Goal: Entertainment & Leisure: Consume media (video, audio)

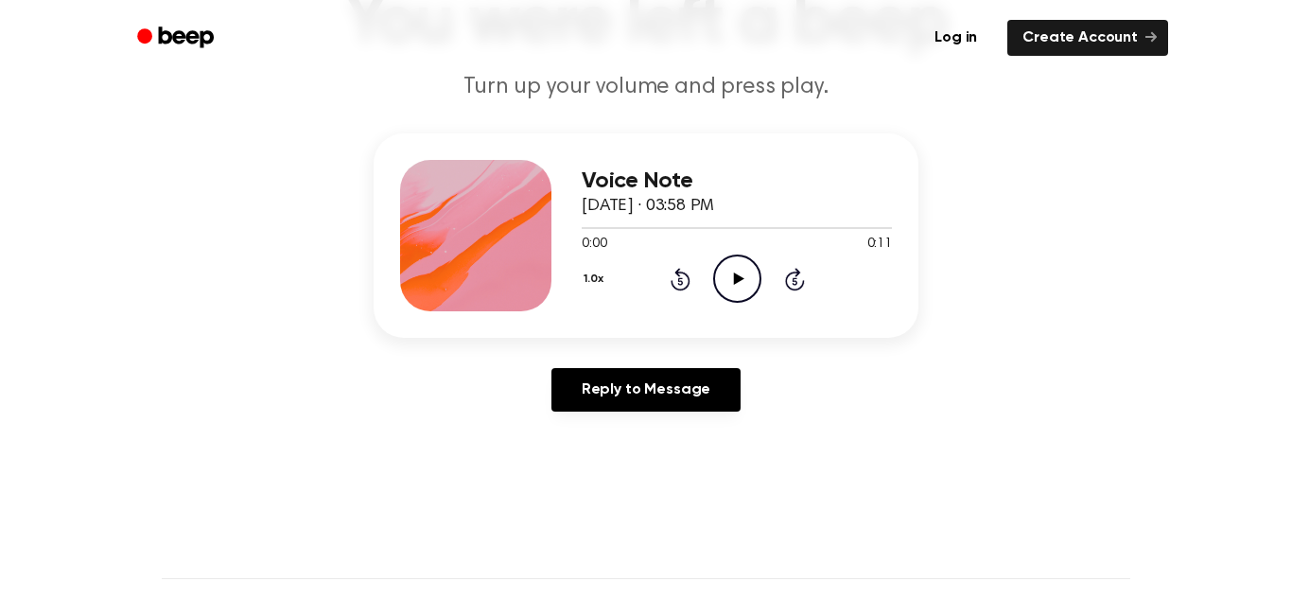
scroll to position [173, 0]
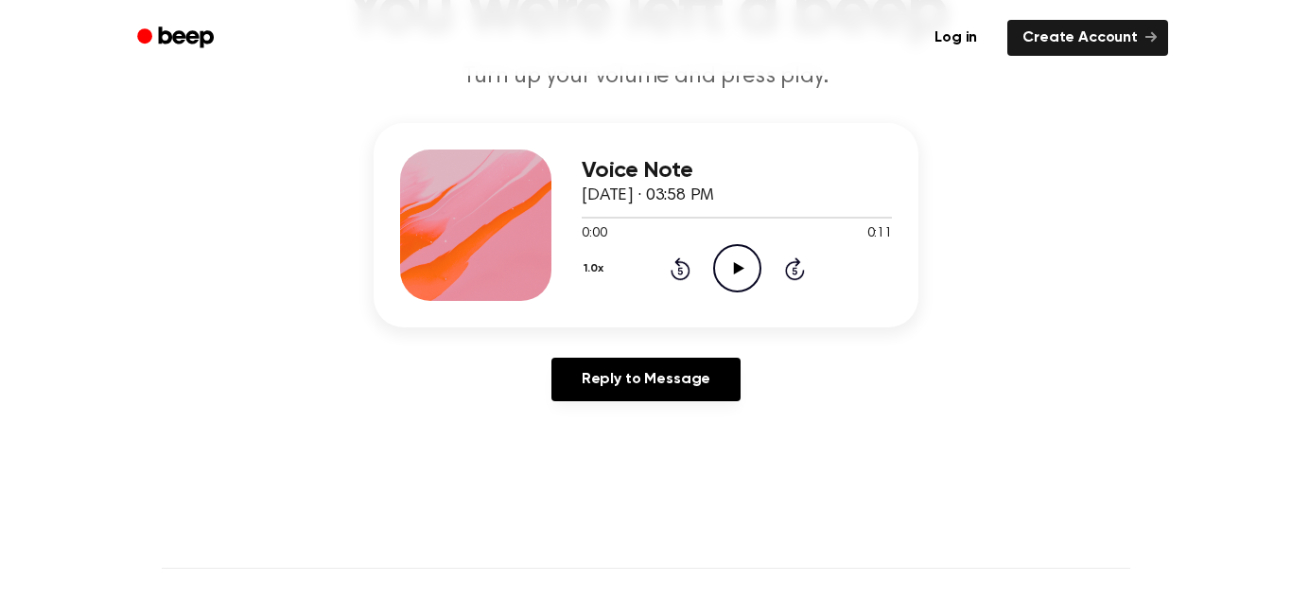
click at [760, 271] on circle at bounding box center [737, 268] width 46 height 46
click at [732, 264] on icon "Pause Audio" at bounding box center [737, 268] width 48 height 48
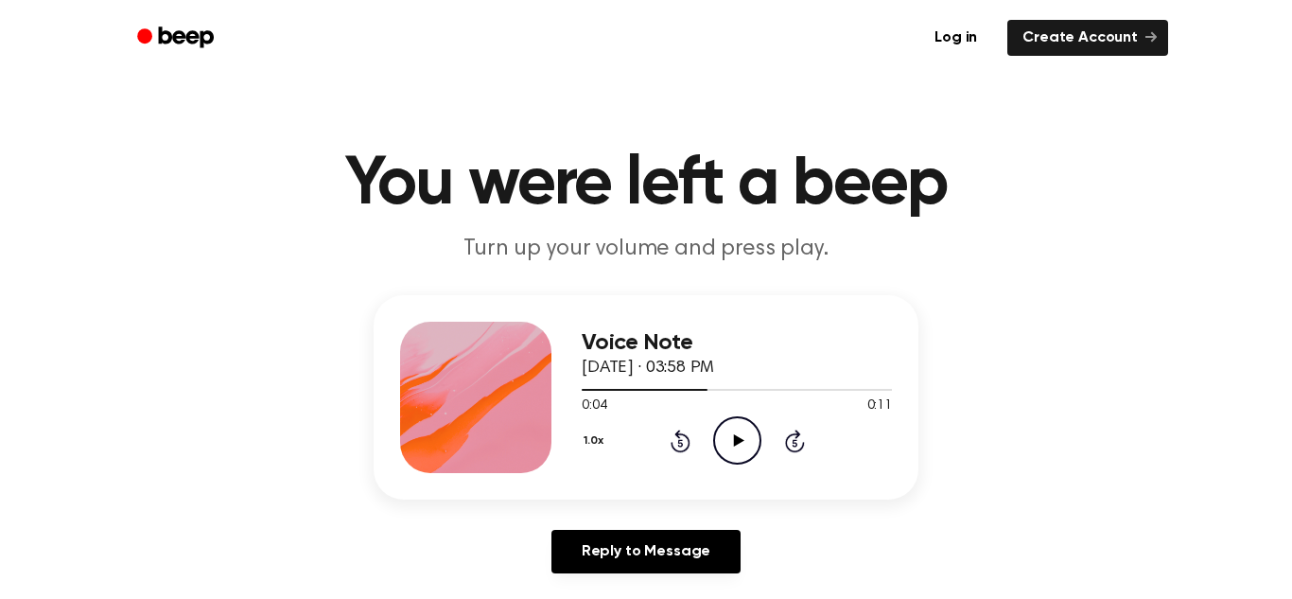
scroll to position [0, 0]
click at [0, 196] on main "You were left a beep Turn up your volume and press play. Voice Note [DATE] · 03…" at bounding box center [646, 583] width 1292 height 1166
drag, startPoint x: 144, startPoint y: 318, endPoint x: 163, endPoint y: 345, distance: 33.3
click at [163, 345] on div "Voice Note [DATE] · 03:58 PM 0:04 0:11 Your browser does not support the [objec…" at bounding box center [646, 442] width 1247 height 293
click at [738, 425] on icon "Play Audio" at bounding box center [737, 441] width 48 height 48
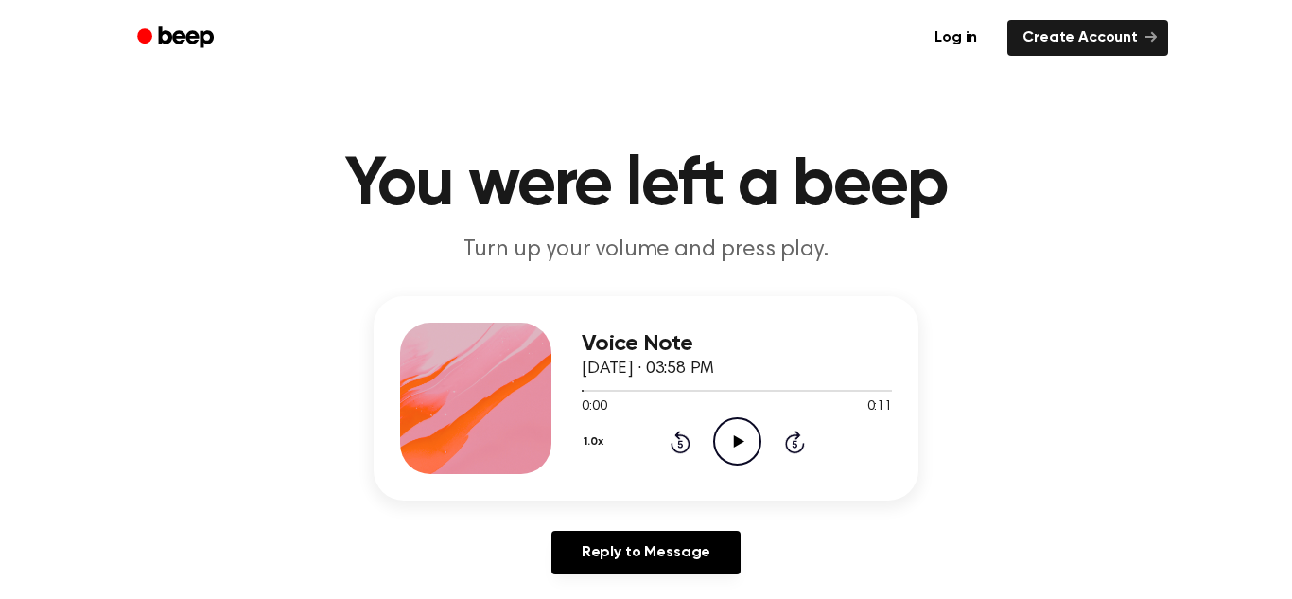
click at [724, 430] on icon "Play Audio" at bounding box center [737, 441] width 48 height 48
click at [789, 434] on icon "Skip 5 seconds" at bounding box center [794, 442] width 21 height 25
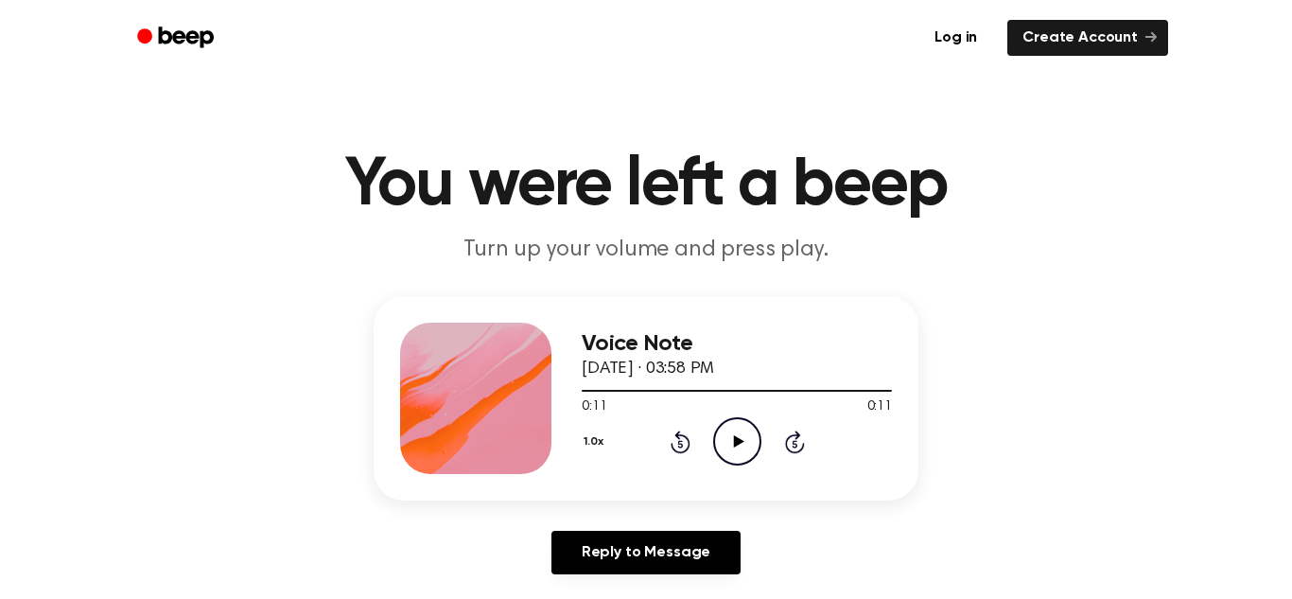
click at [726, 439] on icon "Play Audio" at bounding box center [737, 441] width 48 height 48
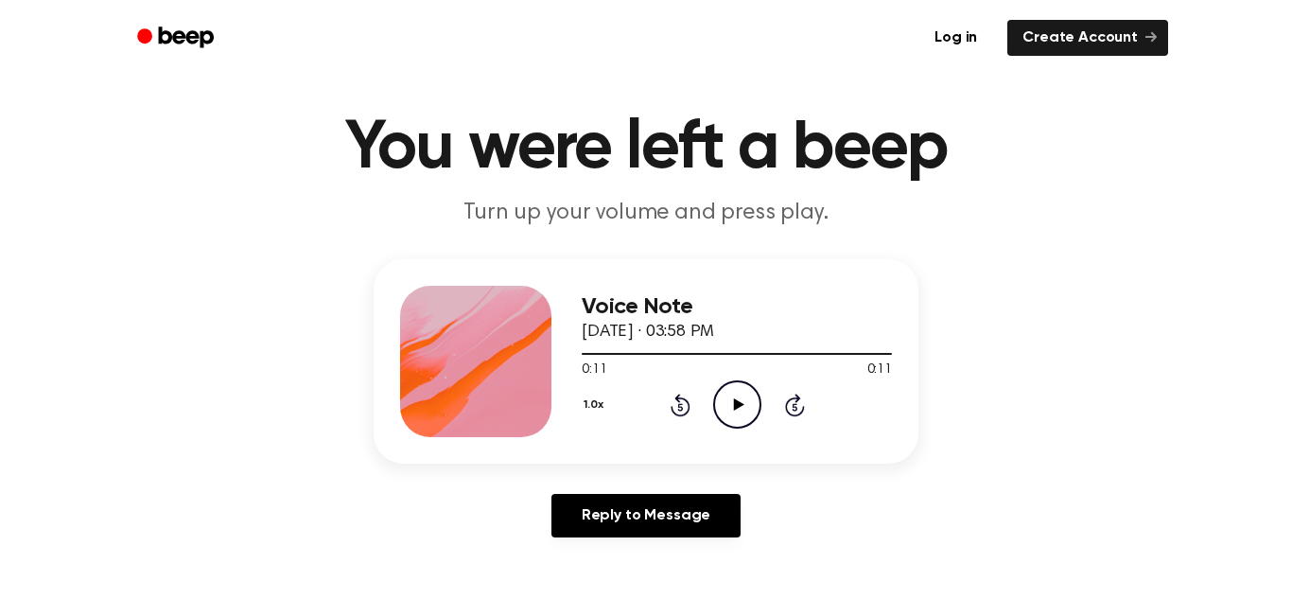
scroll to position [29, 0]
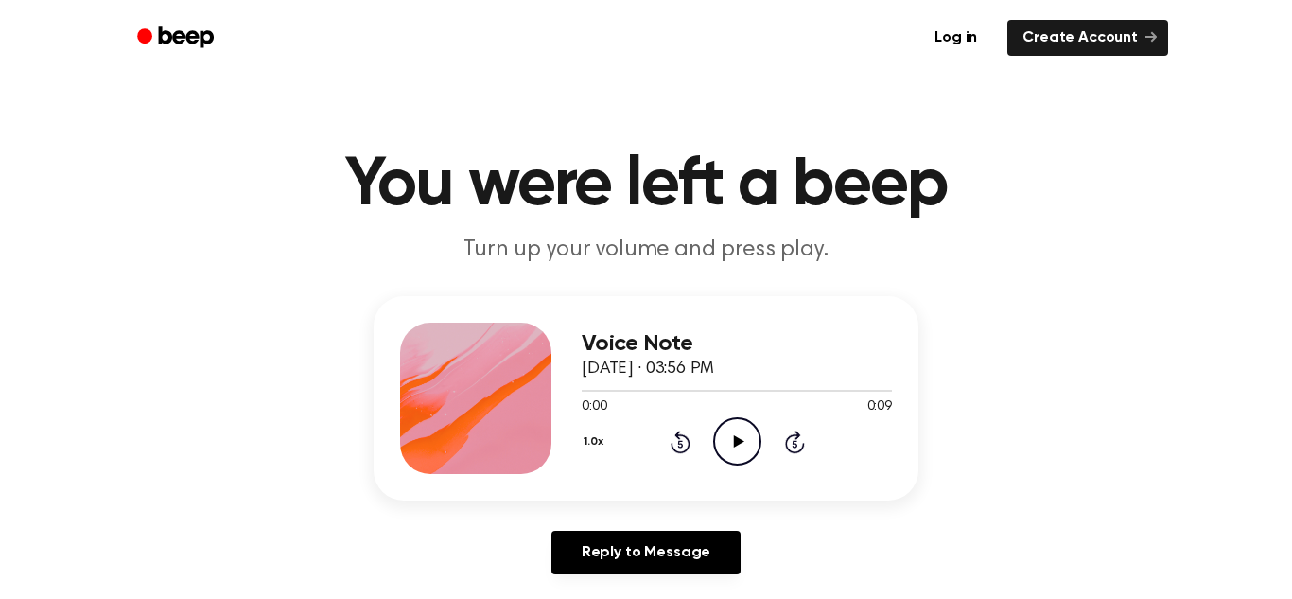
click at [715, 437] on icon "Play Audio" at bounding box center [737, 441] width 48 height 48
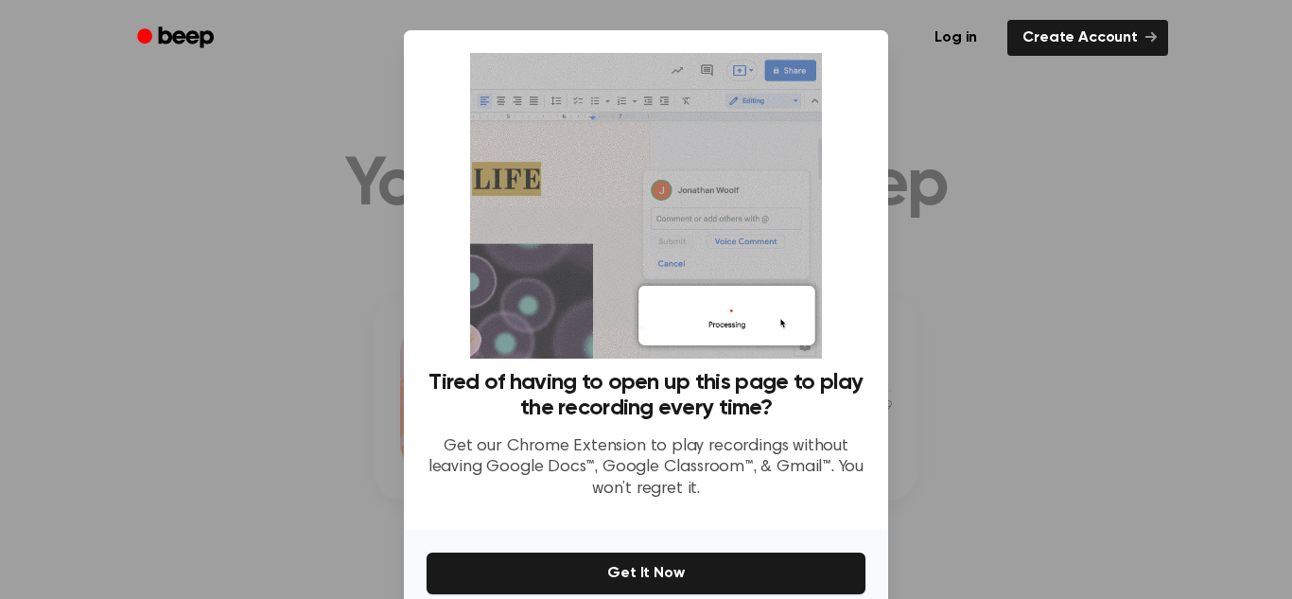
click at [1209, 404] on div at bounding box center [646, 299] width 1292 height 599
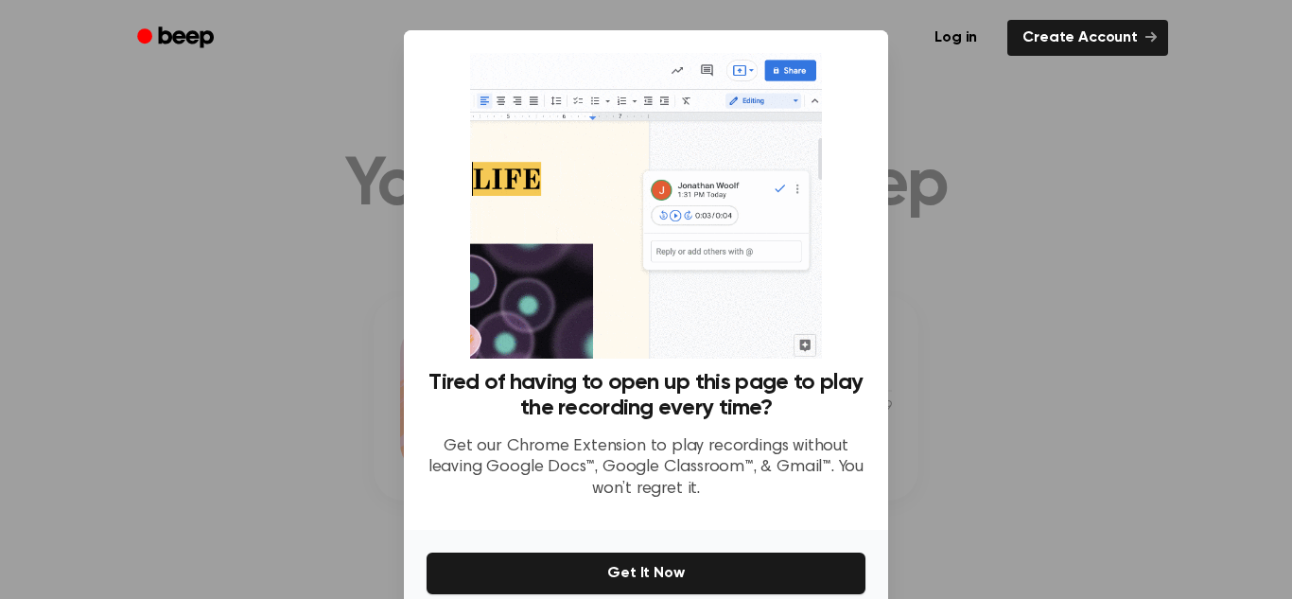
click at [972, 370] on div at bounding box center [646, 299] width 1292 height 599
